Goal: Contribute content: Contribute content

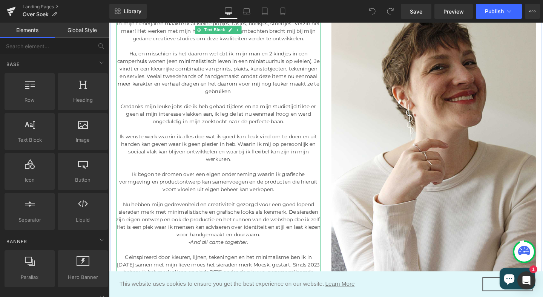
scroll to position [157, 0]
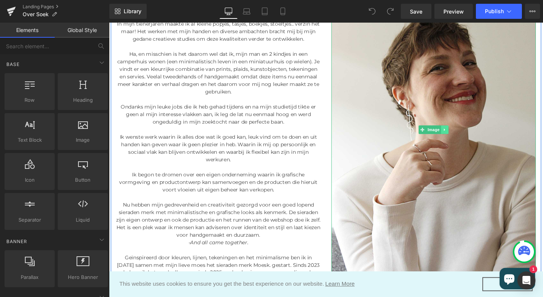
click at [460, 134] on icon at bounding box center [462, 135] width 4 height 5
click at [441, 137] on link "Image" at bounding box center [434, 135] width 23 height 9
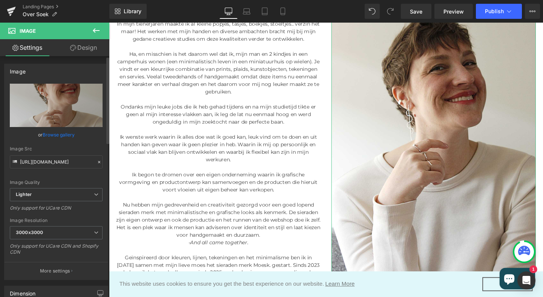
click at [52, 135] on link "Browse gallery" at bounding box center [59, 134] width 32 height 13
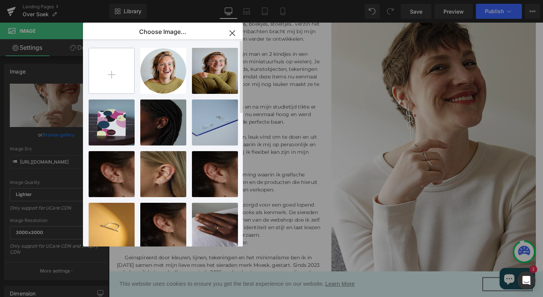
click at [112, 75] on input "file" at bounding box center [111, 70] width 45 height 45
type input "C:\fakepath\Portret-Kiki-Soek-au25-1.jpeg"
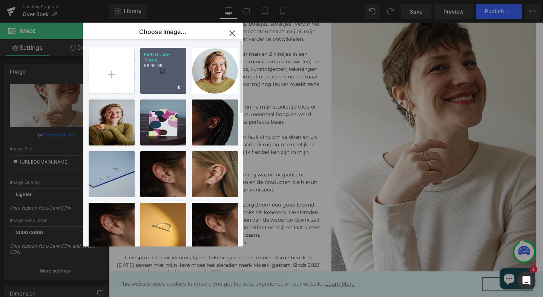
click at [164, 75] on div "Portret...25-1.jpeg 58.99 KB" at bounding box center [163, 71] width 46 height 46
type input "[URL][DOMAIN_NAME]"
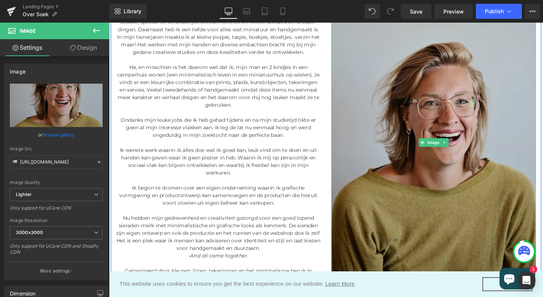
scroll to position [145, 0]
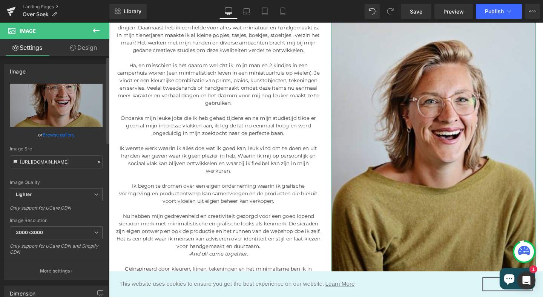
click at [56, 135] on link "Browse gallery" at bounding box center [59, 134] width 32 height 13
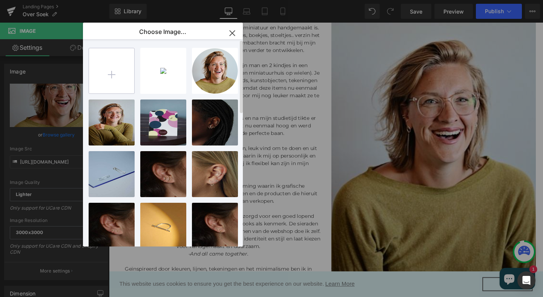
click at [115, 71] on input "file" at bounding box center [111, 70] width 45 height 45
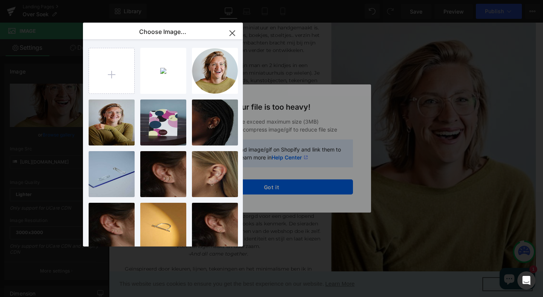
click at [233, 32] on icon "button" at bounding box center [232, 33] width 5 height 5
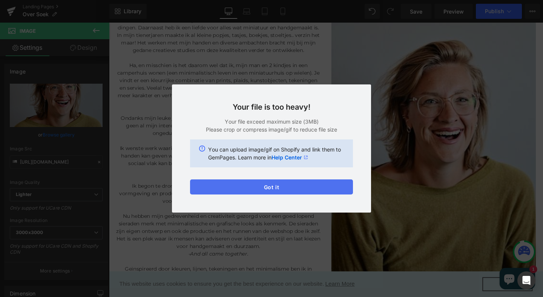
click at [277, 193] on button "Got it" at bounding box center [271, 186] width 163 height 15
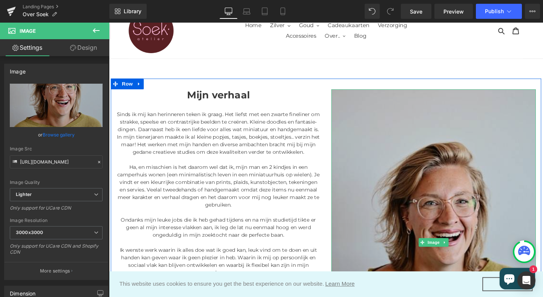
scroll to position [97, 0]
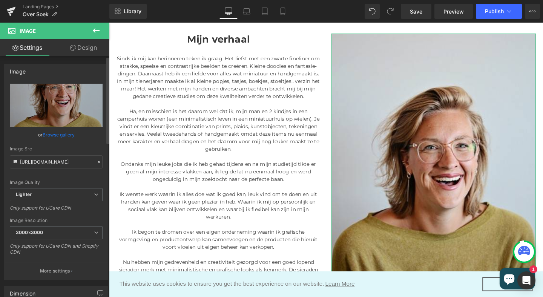
click at [57, 132] on link "Browse gallery" at bounding box center [59, 134] width 32 height 13
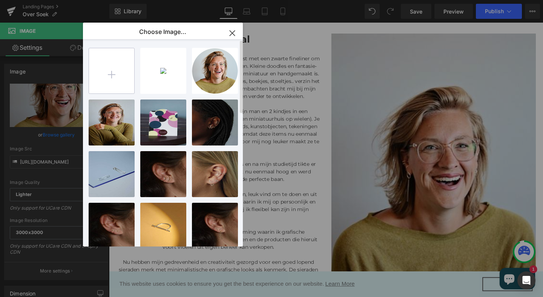
click at [112, 75] on input "file" at bounding box center [111, 70] width 45 height 45
type input "C:\fakepath\Portret-lr-au25.jpg"
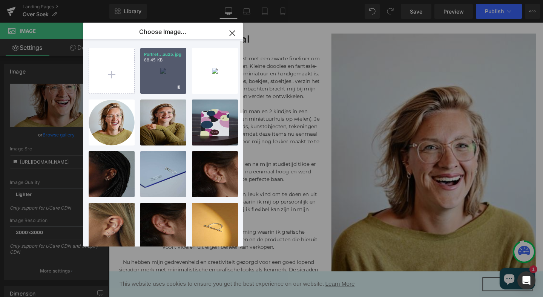
click at [161, 82] on div "Portret...au25.jpg 88.45 KB" at bounding box center [163, 71] width 46 height 46
type input "[URL][DOMAIN_NAME]"
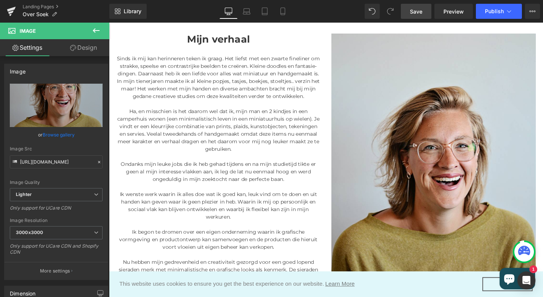
click at [420, 14] on span "Save" at bounding box center [416, 12] width 12 height 8
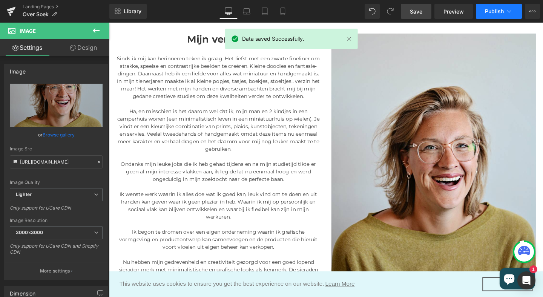
click at [500, 10] on span "Publish" at bounding box center [494, 11] width 19 height 6
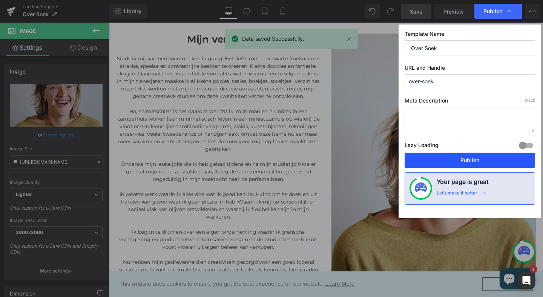
click at [474, 160] on button "Publish" at bounding box center [470, 160] width 130 height 15
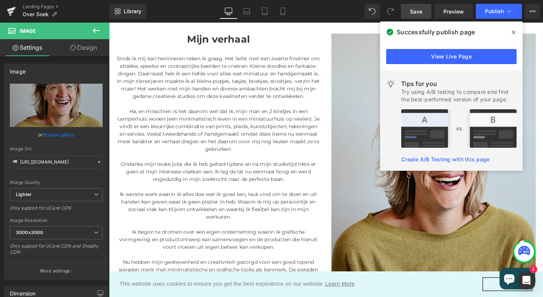
click at [514, 32] on icon at bounding box center [514, 32] width 4 height 6
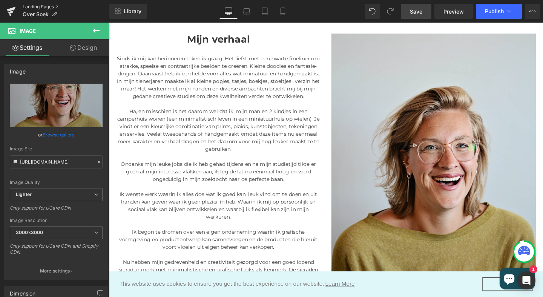
click at [33, 8] on link "Landing Pages" at bounding box center [66, 7] width 87 height 6
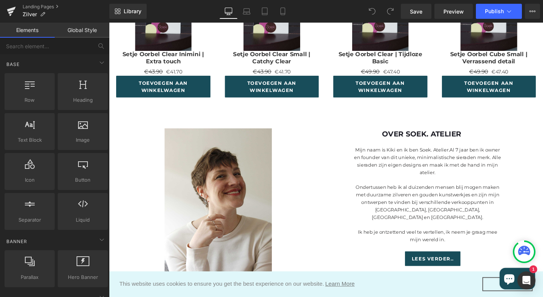
scroll to position [482, 0]
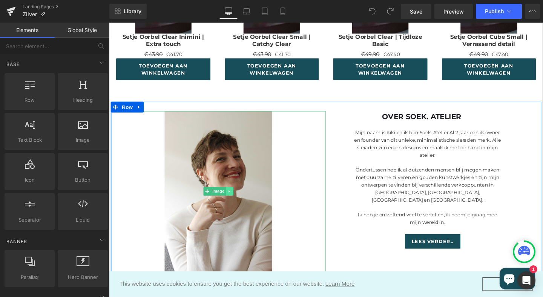
click at [235, 201] on icon at bounding box center [235, 200] width 1 height 3
click at [211, 200] on link "Image" at bounding box center [219, 200] width 23 height 9
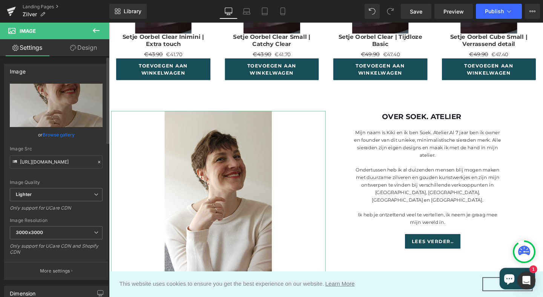
click at [54, 133] on link "Browse gallery" at bounding box center [59, 134] width 32 height 13
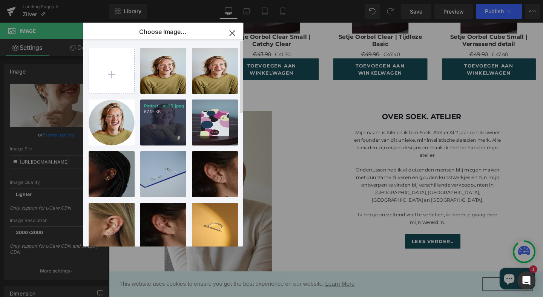
click at [166, 126] on div "Portret...au25.jpeg 67.19 KB" at bounding box center [163, 123] width 46 height 46
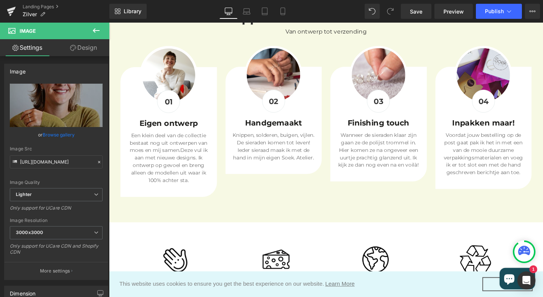
scroll to position [1650, 0]
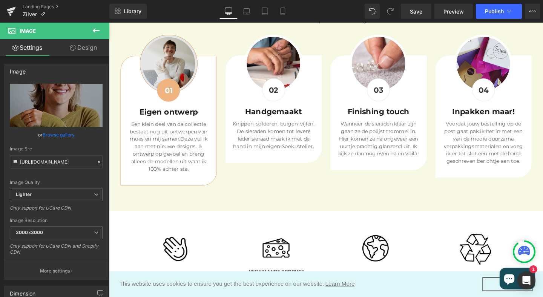
click at [175, 62] on div "Image" at bounding box center [171, 65] width 101 height 61
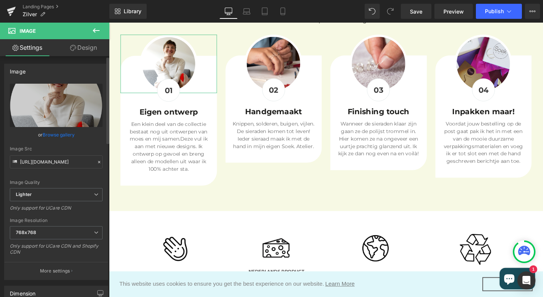
click at [56, 136] on link "Browse gallery" at bounding box center [59, 134] width 32 height 13
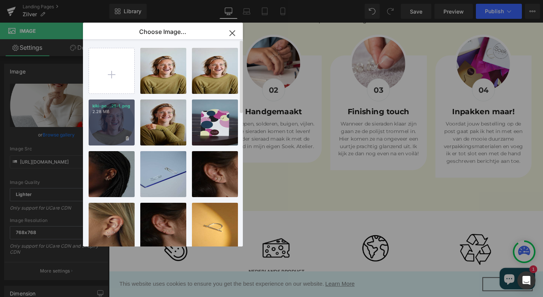
click at [113, 125] on div "kiki-po...25-1.png 2.28 MB" at bounding box center [112, 123] width 46 height 46
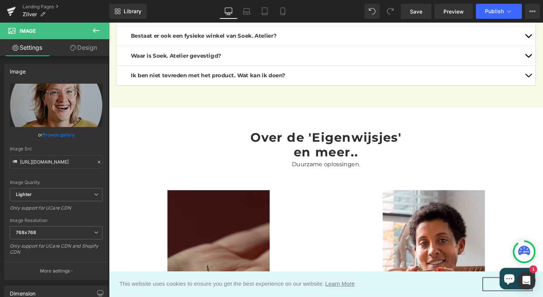
scroll to position [1170, 0]
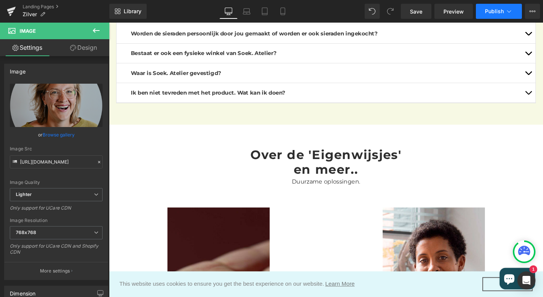
click at [495, 12] on span "Publish" at bounding box center [494, 11] width 19 height 6
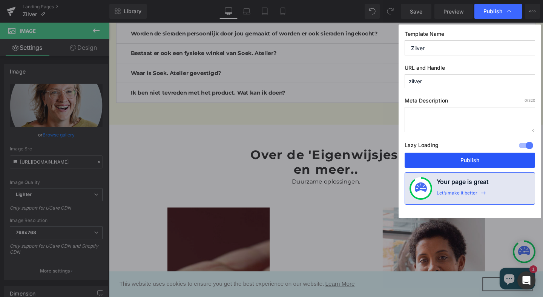
click at [467, 162] on button "Publish" at bounding box center [470, 160] width 130 height 15
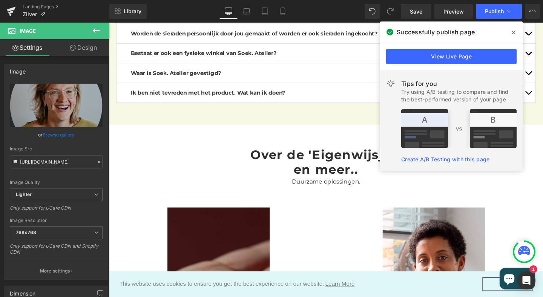
click at [515, 32] on icon at bounding box center [514, 32] width 4 height 6
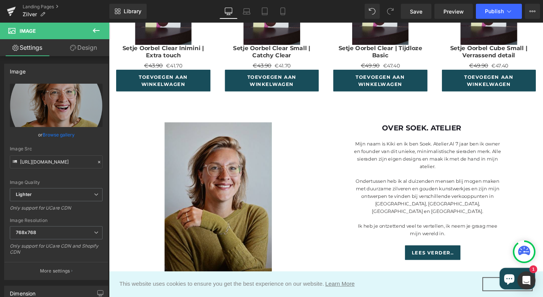
scroll to position [169, 0]
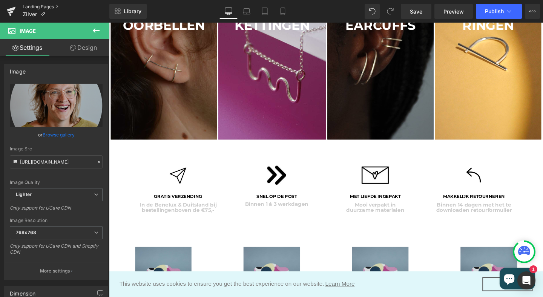
click at [36, 7] on link "Landing Pages" at bounding box center [66, 7] width 87 height 6
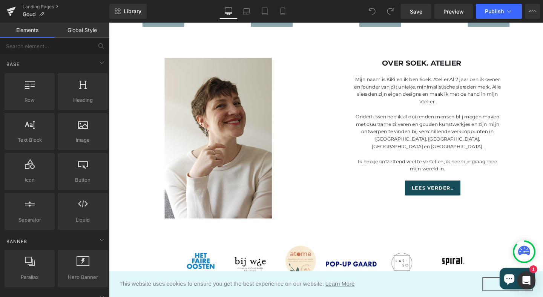
scroll to position [530, 0]
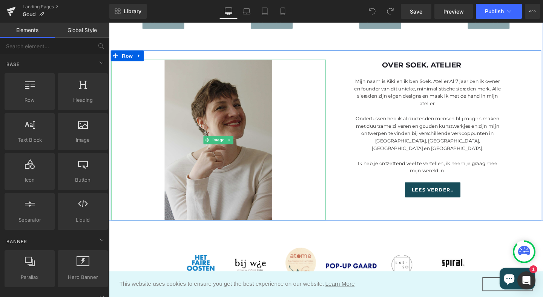
click at [234, 162] on img at bounding box center [223, 145] width 113 height 169
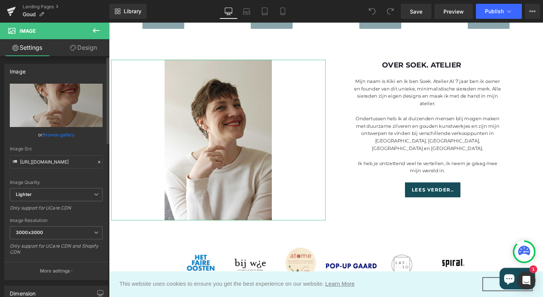
click at [52, 136] on link "Browse gallery" at bounding box center [59, 134] width 32 height 13
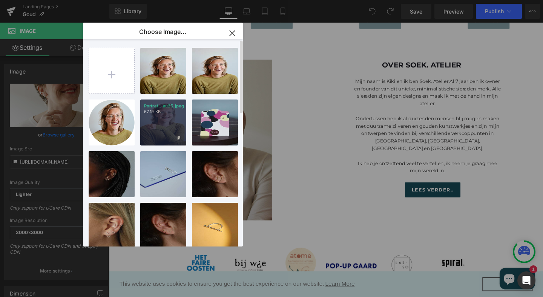
click at [150, 129] on div "Portret...au25.jpeg 67.19 KB" at bounding box center [163, 123] width 46 height 46
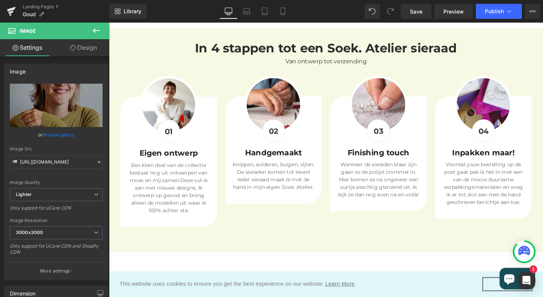
scroll to position [1602, 0]
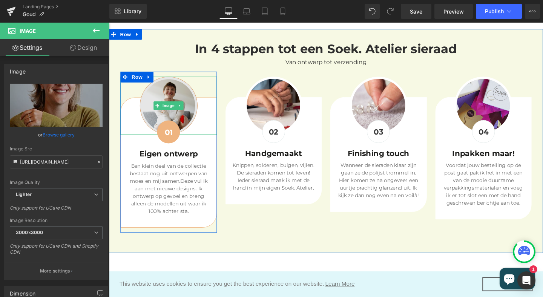
click at [157, 123] on img at bounding box center [171, 110] width 61 height 61
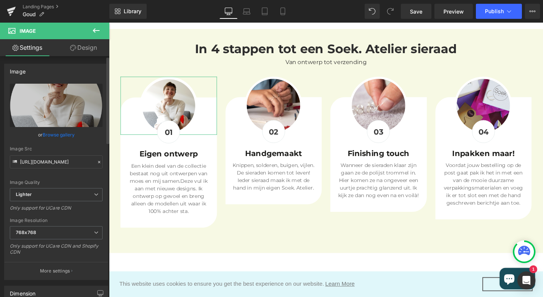
click at [66, 135] on link "Browse gallery" at bounding box center [59, 134] width 32 height 13
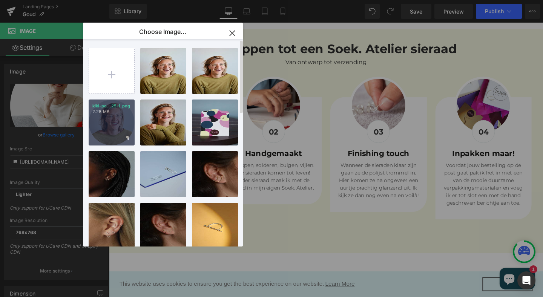
click at [114, 127] on div "kiki-po...25-1.png 2.28 MB" at bounding box center [112, 123] width 46 height 46
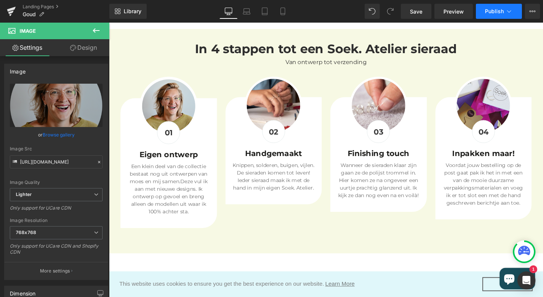
click at [491, 12] on span "Publish" at bounding box center [494, 11] width 19 height 6
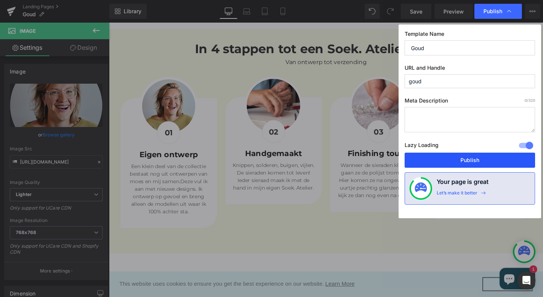
click at [473, 162] on button "Publish" at bounding box center [470, 160] width 130 height 15
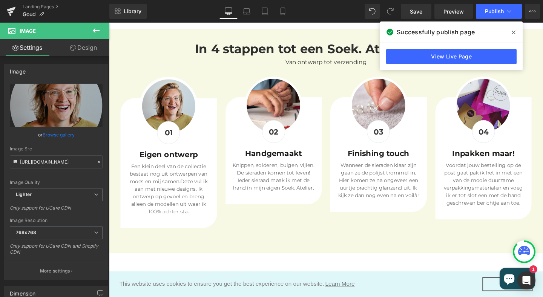
click at [513, 33] on icon at bounding box center [514, 32] width 4 height 6
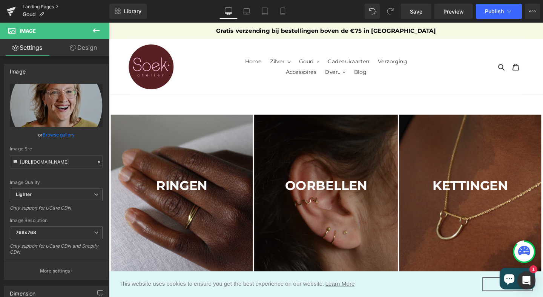
click at [37, 6] on link "Landing Pages" at bounding box center [66, 7] width 87 height 6
